Goal: Navigation & Orientation: Find specific page/section

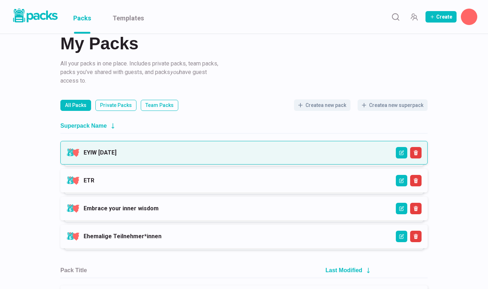
scroll to position [14, 0]
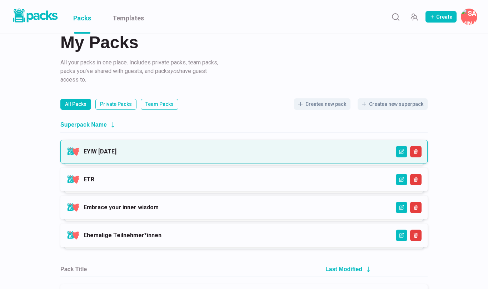
click at [117, 154] on link "EYIW [DATE]" at bounding box center [100, 151] width 33 height 7
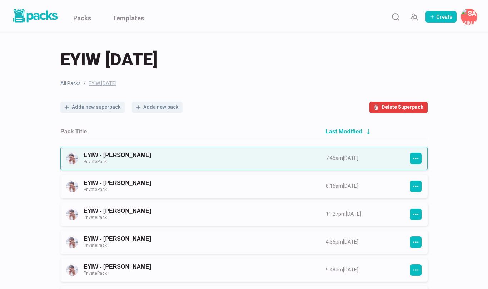
click at [173, 158] on link "EYIW - [PERSON_NAME] Private Pack" at bounding box center [198, 158] width 229 height 13
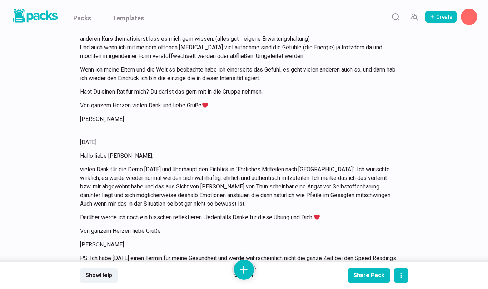
scroll to position [8395, 0]
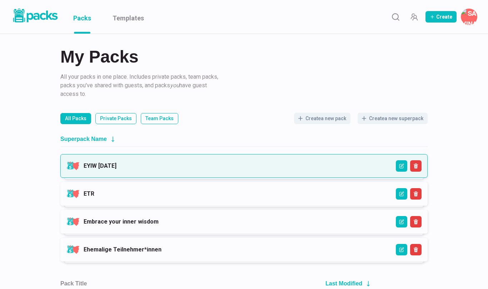
click at [117, 166] on link "EYIW [DATE]" at bounding box center [100, 165] width 33 height 7
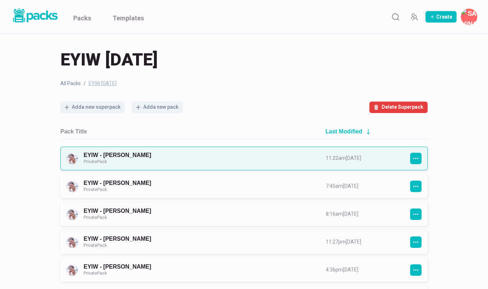
click at [153, 161] on link "EYIW - [PERSON_NAME] Private Pack" at bounding box center [198, 158] width 229 height 13
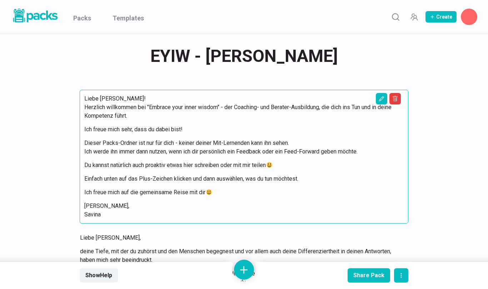
scroll to position [3, 0]
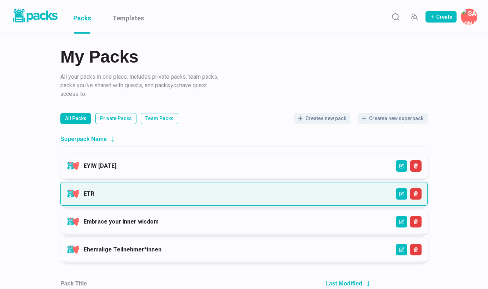
click at [94, 190] on link "ETR" at bounding box center [89, 193] width 11 height 7
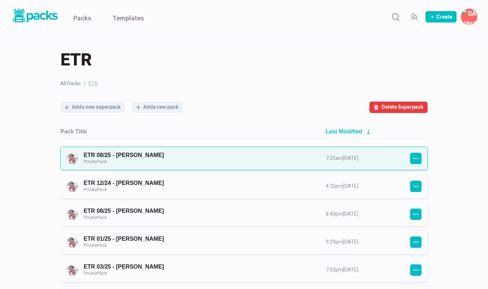
click at [133, 159] on link "ETR 08/25 - [PERSON_NAME] Private Pack" at bounding box center [198, 158] width 229 height 13
